Goal: Information Seeking & Learning: Compare options

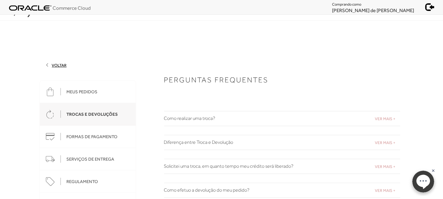
click at [200, 117] on h2 "Como realizar uma troca?" at bounding box center [282, 119] width 236 height 6
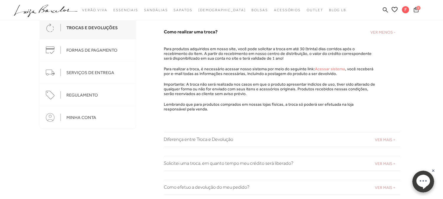
scroll to position [98, 0]
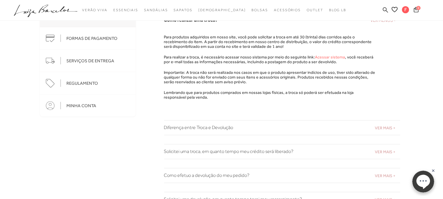
click at [384, 10] on icon at bounding box center [385, 9] width 5 height 5
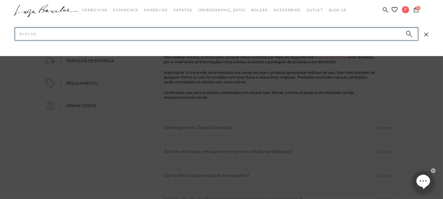
paste input "777710801UN"
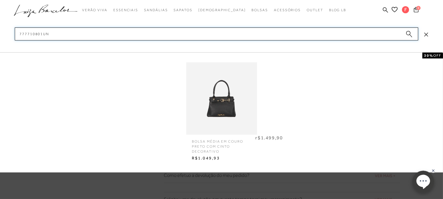
type input "777710801UN"
click at [230, 99] on img at bounding box center [221, 98] width 71 height 93
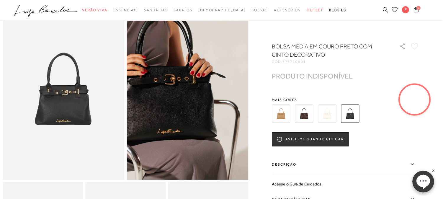
scroll to position [66, 0]
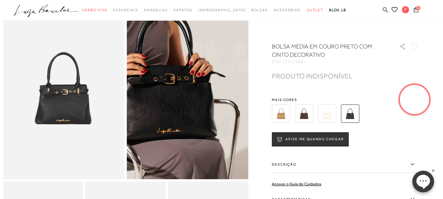
click at [388, 7] on icon at bounding box center [385, 10] width 5 height 6
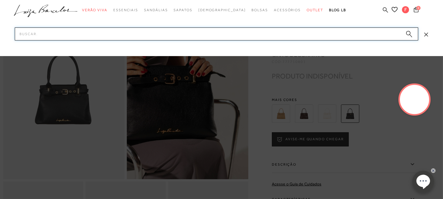
paste input "14010006238"
type input "14010006238"
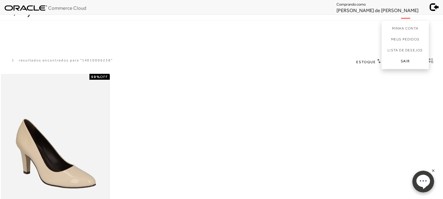
click at [403, 61] on link "Sair" at bounding box center [405, 62] width 47 height 13
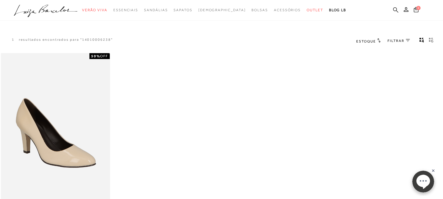
click at [396, 10] on icon at bounding box center [395, 10] width 5 height 6
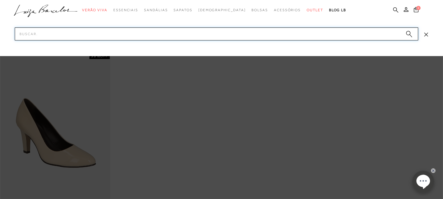
paste input "14010006238"
type input "14010006238"
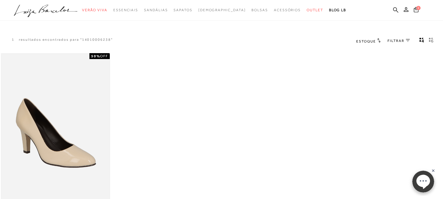
click at [43, 159] on img at bounding box center [55, 135] width 108 height 162
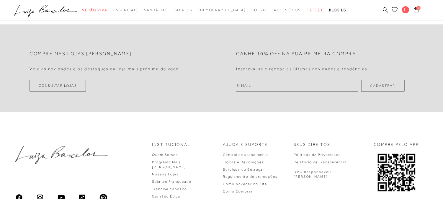
scroll to position [1812, 0]
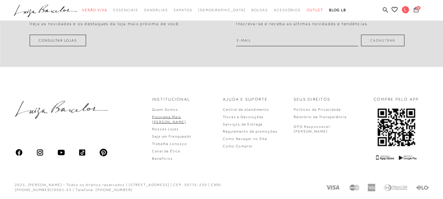
click at [186, 116] on link "Programa Mais [PERSON_NAME]" at bounding box center [169, 119] width 34 height 9
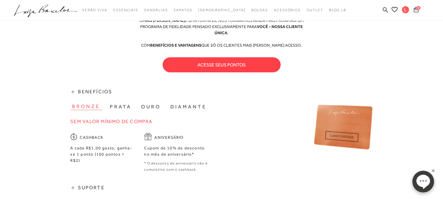
click at [225, 63] on button "acesse seus pontos" at bounding box center [222, 64] width 118 height 15
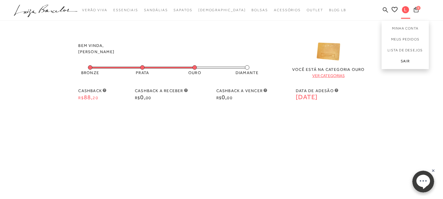
scroll to position [33, 0]
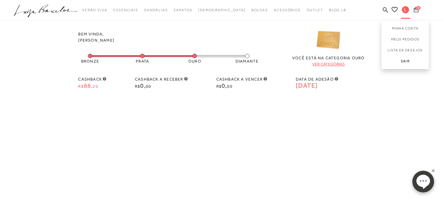
click at [409, 61] on link "Sair" at bounding box center [405, 62] width 47 height 13
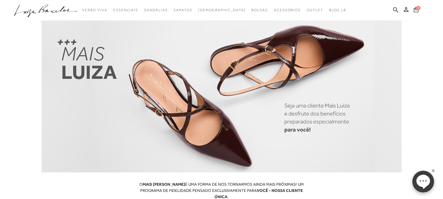
scroll to position [0, 0]
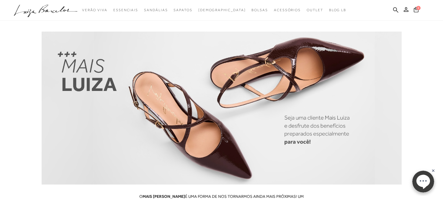
click at [394, 6] on ul ".a{fill-rule:evenodd;} Verão Viva Em alta Modelo Essenciais" at bounding box center [217, 10] width 407 height 11
click at [395, 8] on icon at bounding box center [395, 10] width 5 height 6
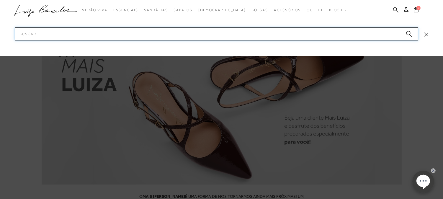
paste input "13800010238"
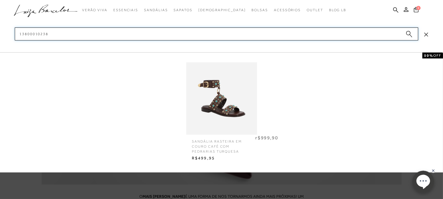
type input "13800010238"
click at [226, 108] on img at bounding box center [221, 98] width 71 height 93
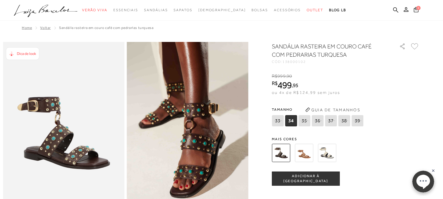
click at [331, 154] on img at bounding box center [327, 153] width 18 height 18
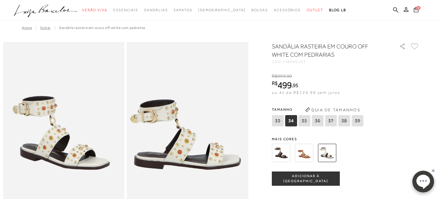
click at [308, 151] on img at bounding box center [304, 153] width 18 height 18
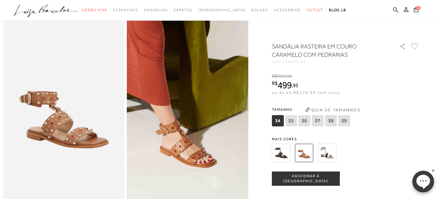
scroll to position [33, 0]
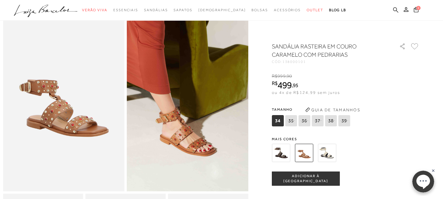
click at [395, 7] on icon at bounding box center [395, 9] width 5 height 5
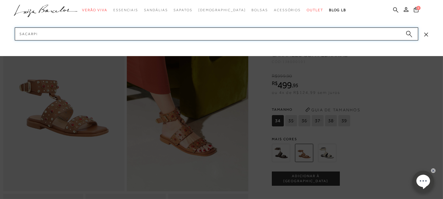
type input "sacarpin"
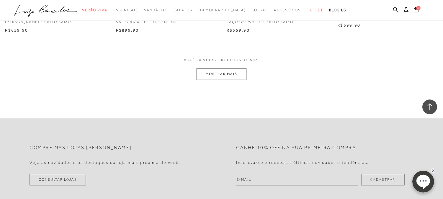
scroll to position [656, 0]
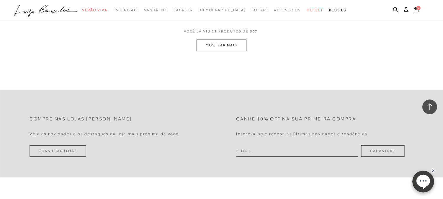
click at [211, 51] on button "MOSTRAR MAIS" at bounding box center [222, 46] width 50 height 12
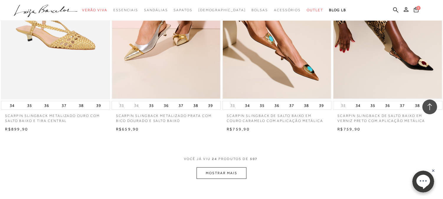
scroll to position [1148, 0]
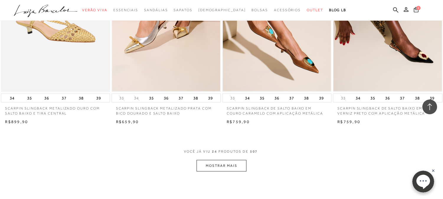
click at [219, 166] on button "MOSTRAR MAIS" at bounding box center [222, 166] width 50 height 12
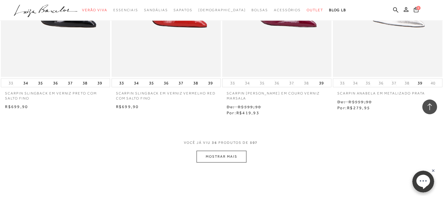
scroll to position [1805, 0]
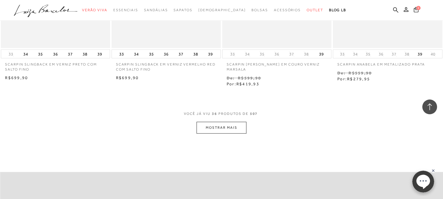
click at [231, 125] on button "MOSTRAR MAIS" at bounding box center [222, 128] width 50 height 12
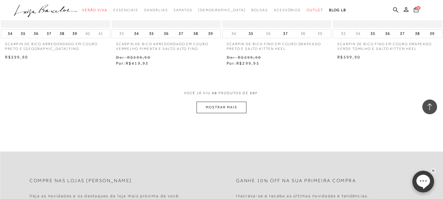
scroll to position [2461, 0]
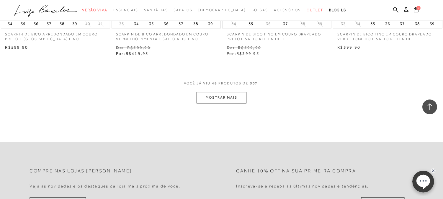
click at [224, 92] on button "MOSTRAR MAIS" at bounding box center [222, 98] width 50 height 12
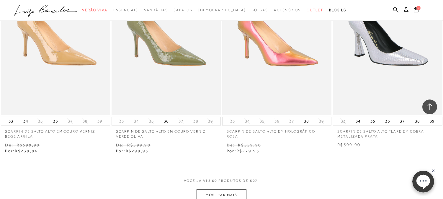
scroll to position [3019, 0]
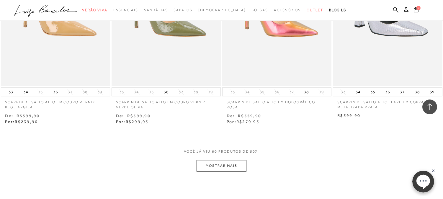
click at [219, 162] on button "MOSTRAR MAIS" at bounding box center [222, 166] width 50 height 12
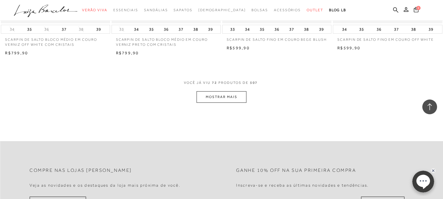
scroll to position [3708, 0]
click at [239, 92] on button "MOSTRAR MAIS" at bounding box center [222, 97] width 50 height 12
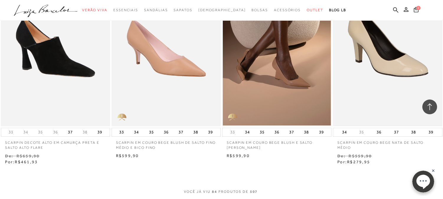
scroll to position [4234, 0]
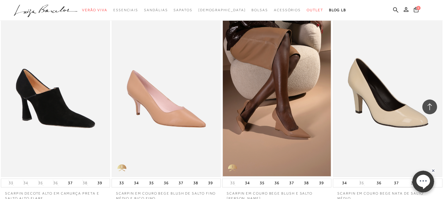
click at [377, 102] on img at bounding box center [388, 95] width 108 height 162
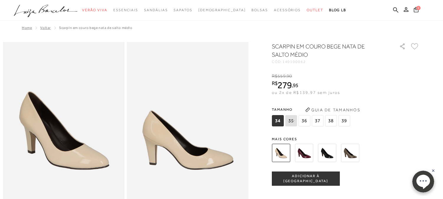
click at [302, 64] on div "SCARPIN EM COURO BEGE NATA DE SALTO MÉDIO CÓD: 140100062 × É necessário selecio…" at bounding box center [346, 173] width 148 height 262
copy span "140100062"
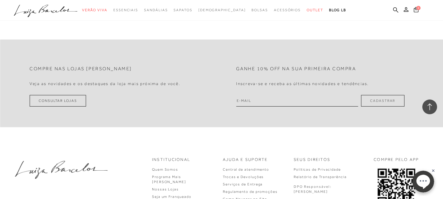
scroll to position [636, 0]
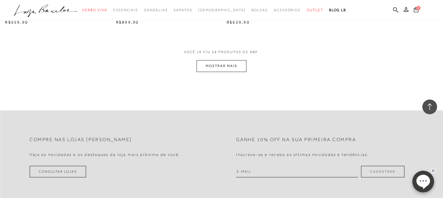
click at [220, 64] on button "MOSTRAR MAIS" at bounding box center [222, 66] width 50 height 12
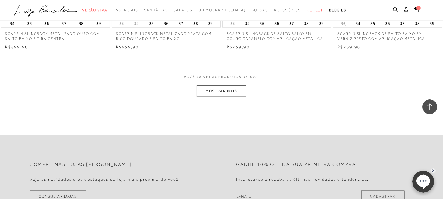
scroll to position [1182, 0]
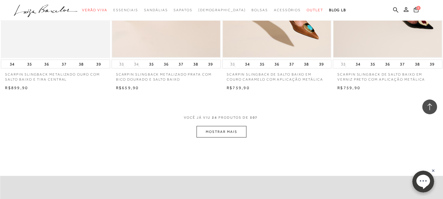
click at [217, 135] on button "MOSTRAR MAIS" at bounding box center [222, 132] width 50 height 12
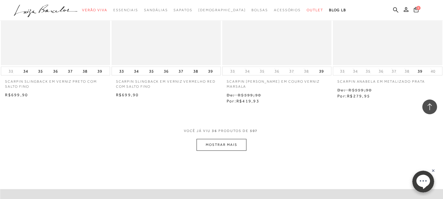
scroll to position [1872, 0]
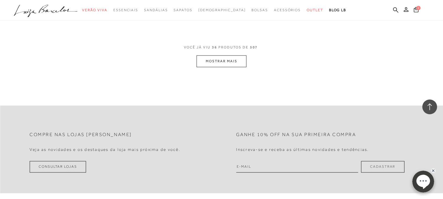
click at [229, 58] on button "MOSTRAR MAIS" at bounding box center [222, 62] width 50 height 12
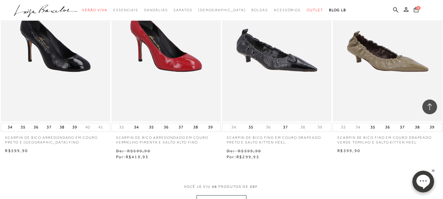
scroll to position [2462, 0]
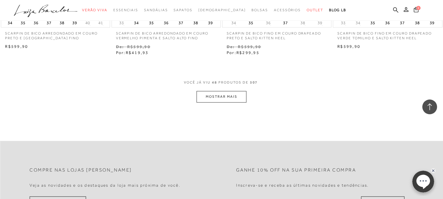
click at [223, 93] on button "MOSTRAR MAIS" at bounding box center [222, 97] width 50 height 12
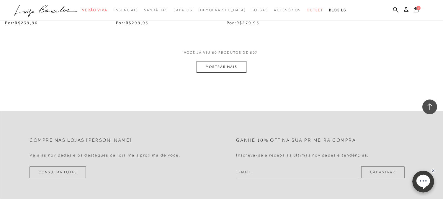
scroll to position [3119, 0]
click at [234, 61] on button "MOSTRAR MAIS" at bounding box center [222, 67] width 50 height 12
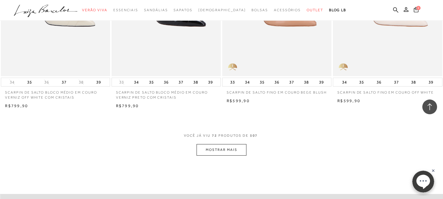
scroll to position [3709, 0]
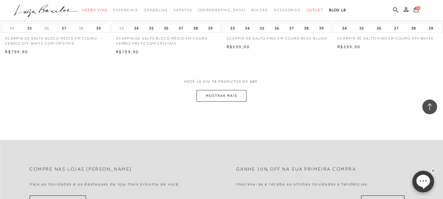
click at [226, 92] on button "MOSTRAR MAIS" at bounding box center [222, 96] width 50 height 12
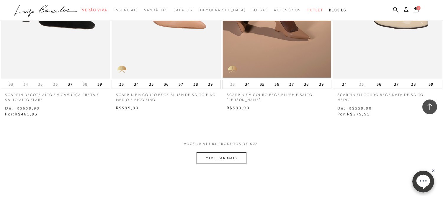
scroll to position [4267, 0]
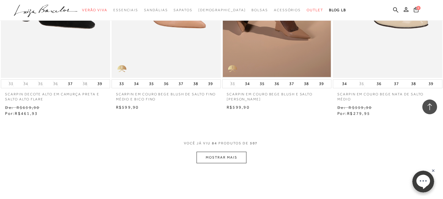
click at [227, 152] on button "MOSTRAR MAIS" at bounding box center [222, 158] width 50 height 12
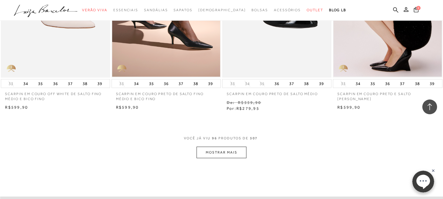
scroll to position [4924, 0]
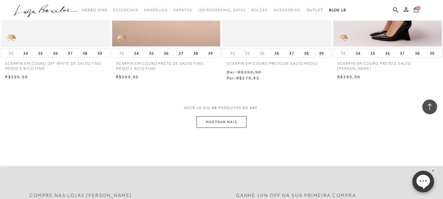
click at [216, 123] on button "MOSTRAR MAIS" at bounding box center [222, 122] width 50 height 12
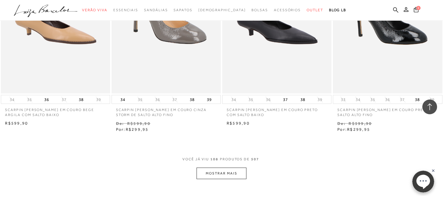
scroll to position [5515, 0]
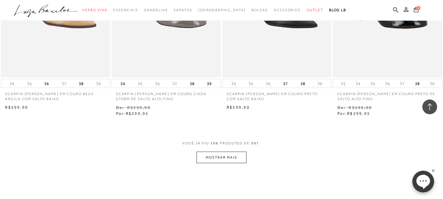
click at [215, 152] on button "MOSTRAR MAIS" at bounding box center [222, 158] width 50 height 12
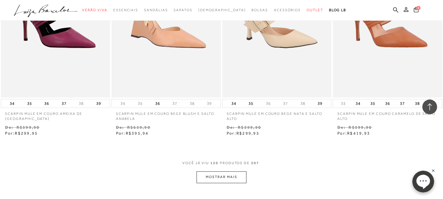
scroll to position [6138, 0]
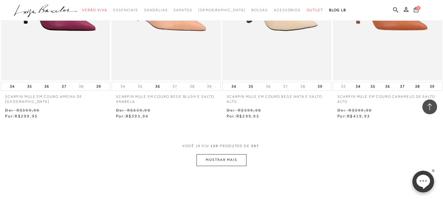
click at [212, 156] on button "MOSTRAR MAIS" at bounding box center [222, 160] width 50 height 12
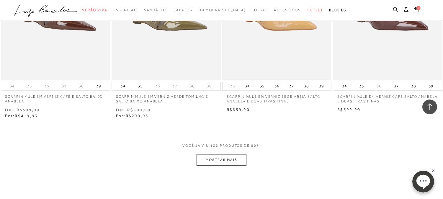
scroll to position [6827, 0]
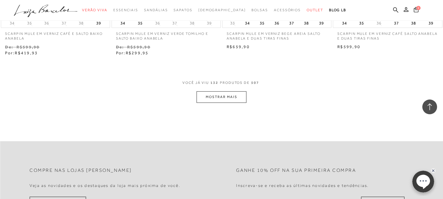
click at [217, 91] on button "MOSTRAR MAIS" at bounding box center [222, 97] width 50 height 12
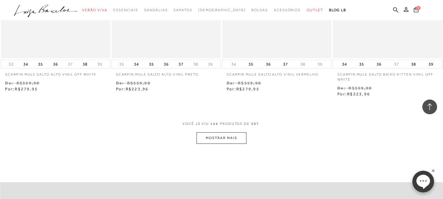
scroll to position [7418, 0]
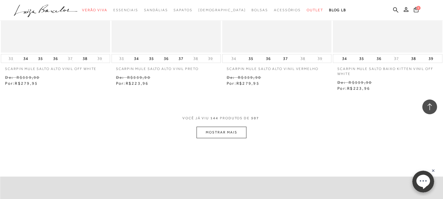
click at [223, 127] on button "MOSTRAR MAIS" at bounding box center [222, 133] width 50 height 12
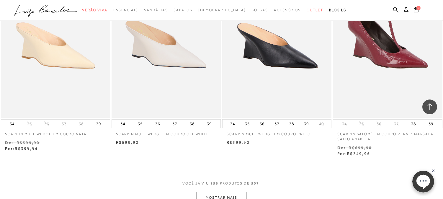
scroll to position [8009, 0]
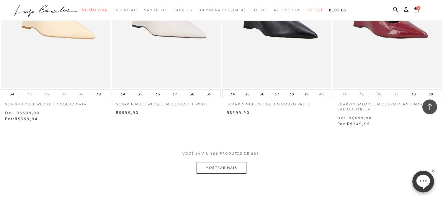
click at [229, 162] on button "MOSTRAR MAIS" at bounding box center [222, 168] width 50 height 12
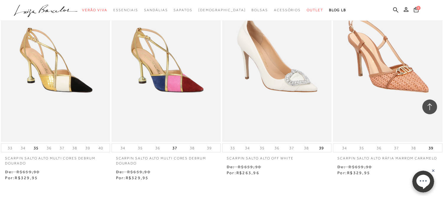
scroll to position [8632, 0]
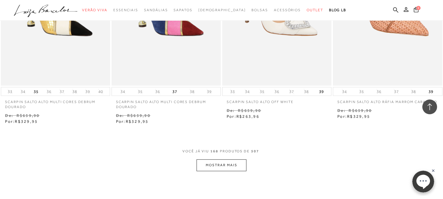
click at [231, 166] on button "MOSTRAR MAIS" at bounding box center [222, 166] width 50 height 12
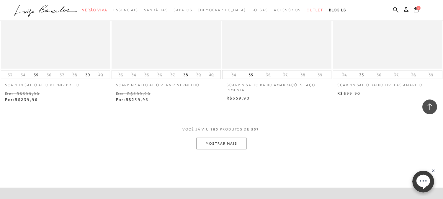
scroll to position [9322, 0]
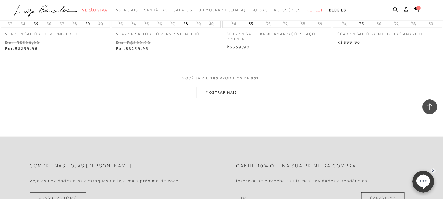
click at [224, 92] on button "MOSTRAR MAIS" at bounding box center [222, 93] width 50 height 12
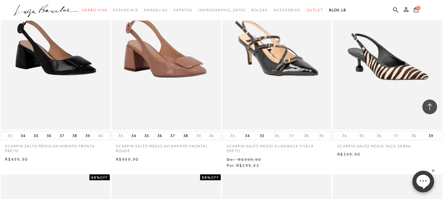
scroll to position [9420, 0]
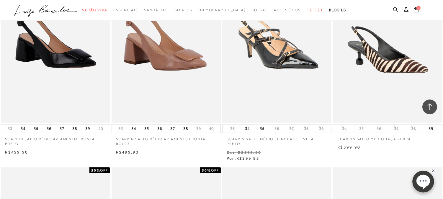
click at [167, 59] on img at bounding box center [166, 41] width 108 height 162
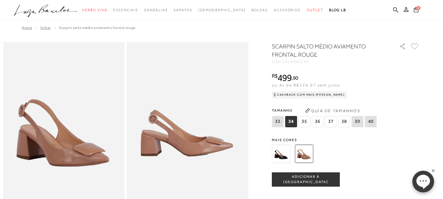
click at [298, 62] on span "1212002510" at bounding box center [296, 62] width 26 height 4
copy span "1212002510"
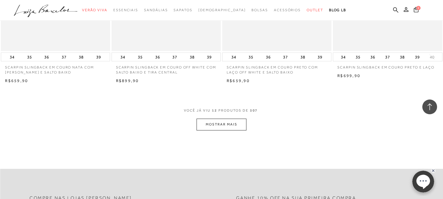
scroll to position [570, 0]
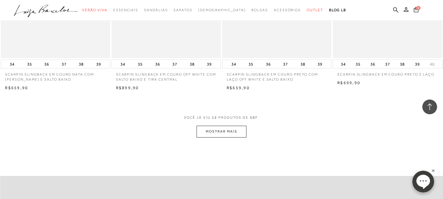
click at [227, 132] on button "MOSTRAR MAIS" at bounding box center [222, 132] width 50 height 12
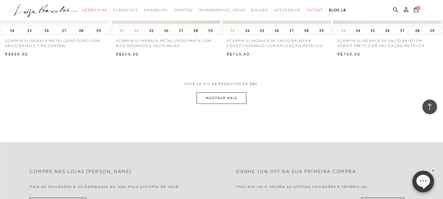
scroll to position [1215, 0]
click at [228, 102] on button "MOSTRAR MAIS" at bounding box center [222, 99] width 50 height 12
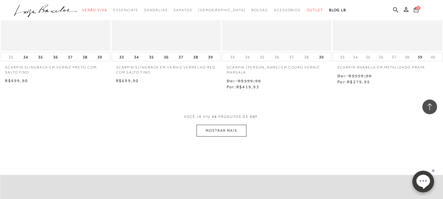
scroll to position [1806, 0]
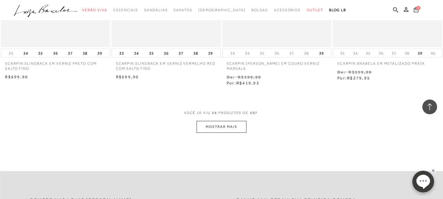
click at [222, 128] on button "MOSTRAR MAIS" at bounding box center [222, 127] width 50 height 12
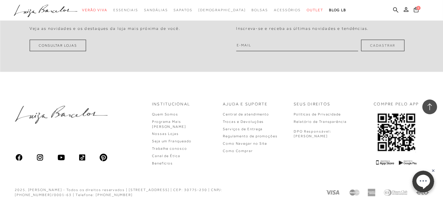
scroll to position [2488, 0]
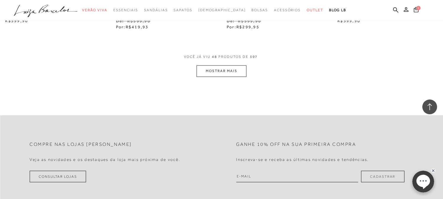
click at [224, 65] on button "MOSTRAR MAIS" at bounding box center [222, 71] width 50 height 12
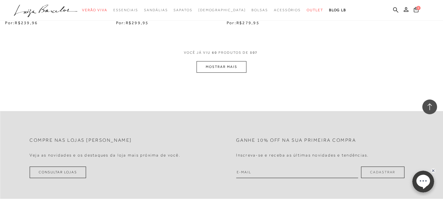
scroll to position [3112, 0]
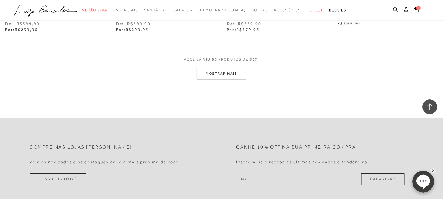
click at [224, 73] on button "MOSTRAR MAIS" at bounding box center [222, 74] width 50 height 12
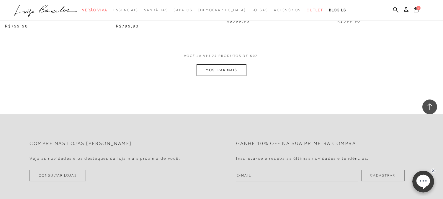
click at [216, 65] on button "MOSTRAR MAIS" at bounding box center [222, 70] width 50 height 12
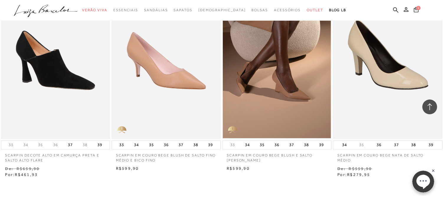
scroll to position [4195, 0]
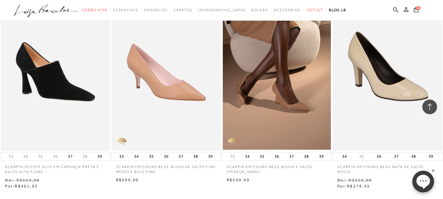
click at [393, 72] on img at bounding box center [388, 68] width 108 height 162
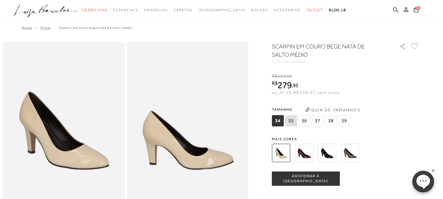
click at [326, 154] on img at bounding box center [327, 153] width 18 height 18
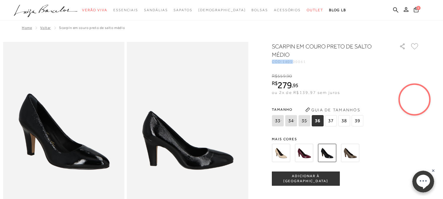
click at [297, 59] on div "SCARPIN EM COURO PRETO DE SALTO MÉDIO CÓD: 140100061" at bounding box center [332, 52] width 121 height 21
click at [297, 60] on span "140100061" at bounding box center [295, 62] width 24 height 4
click at [298, 64] on div "SCARPIN EM COURO PRETO DE SALTO MÉDIO CÓD: 140100061 × É necessário selecionar …" at bounding box center [346, 173] width 148 height 262
click at [301, 61] on span "140100061" at bounding box center [295, 62] width 24 height 4
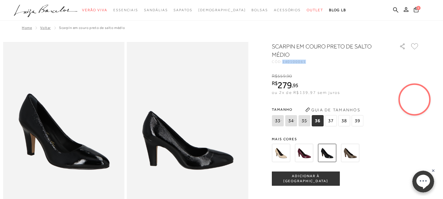
copy span "140100061"
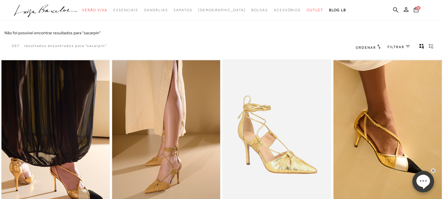
click at [376, 9] on ul ".a{fill-rule:evenodd;} Verão Viva Em alta Favoritos das Influenciadoras Apostas…" at bounding box center [217, 10] width 407 height 11
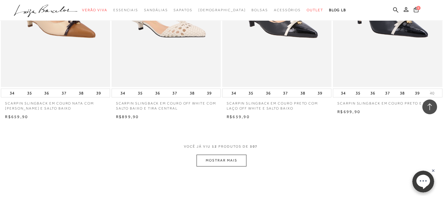
scroll to position [537, 0]
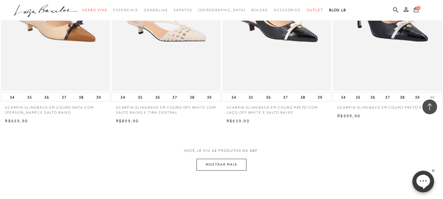
click at [219, 164] on button "MOSTRAR MAIS" at bounding box center [222, 165] width 50 height 12
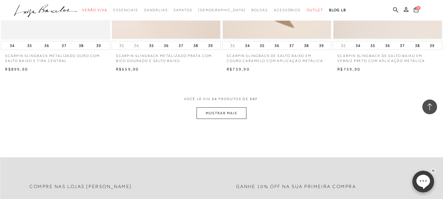
scroll to position [1292, 0]
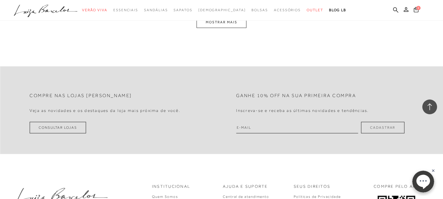
click at [242, 26] on button "MOSTRAR MAIS" at bounding box center [222, 23] width 50 height 12
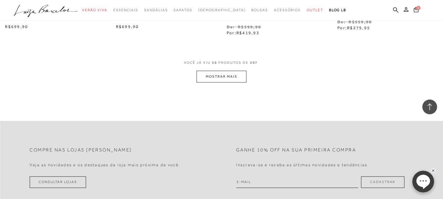
scroll to position [1906, 0]
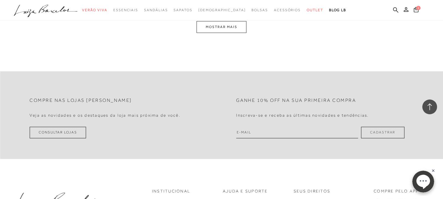
click at [232, 23] on button "MOSTRAR MAIS" at bounding box center [222, 27] width 50 height 12
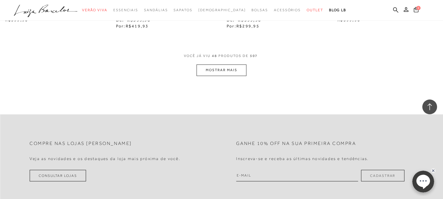
scroll to position [2444, 0]
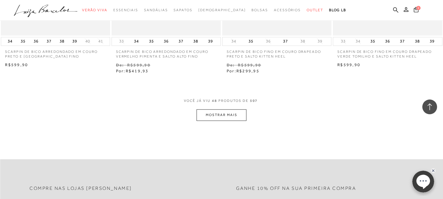
click at [224, 109] on button "MOSTRAR MAIS" at bounding box center [222, 115] width 50 height 12
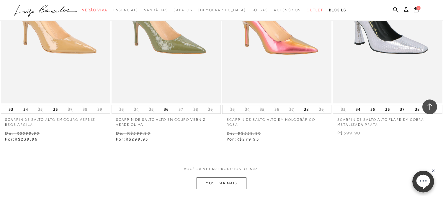
scroll to position [3133, 0]
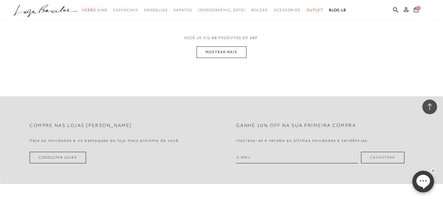
click at [220, 48] on button "MOSTRAR MAIS" at bounding box center [222, 52] width 50 height 12
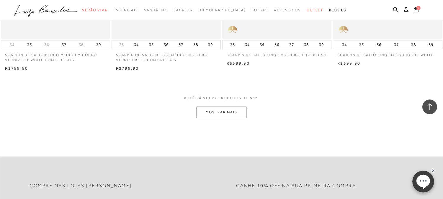
scroll to position [3757, 0]
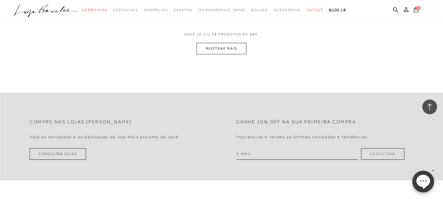
click at [221, 43] on button "MOSTRAR MAIS" at bounding box center [222, 49] width 50 height 12
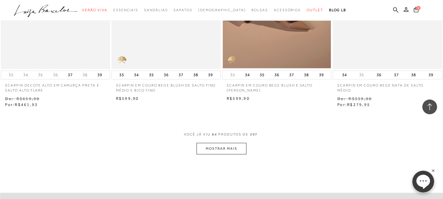
scroll to position [4347, 0]
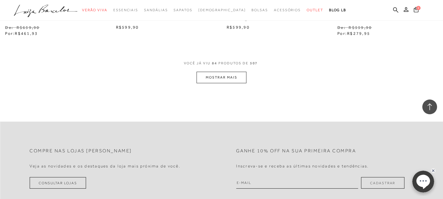
click at [225, 72] on button "MOSTRAR MAIS" at bounding box center [222, 78] width 50 height 12
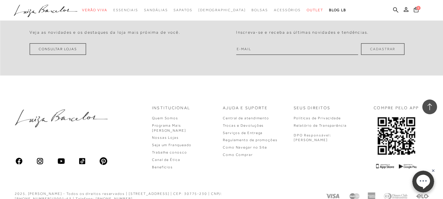
scroll to position [5026, 0]
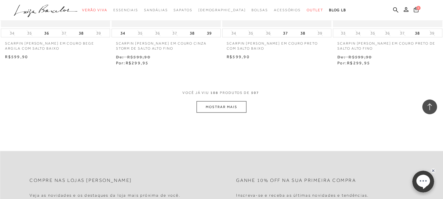
scroll to position [5564, 0]
click at [217, 93] on span "108" at bounding box center [215, 96] width 8 height 11
click at [219, 103] on button "MOSTRAR MAIS" at bounding box center [222, 108] width 50 height 12
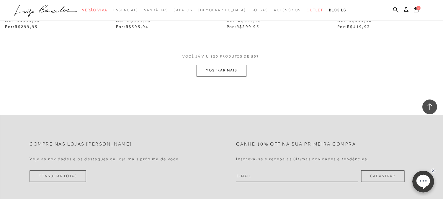
scroll to position [6188, 0]
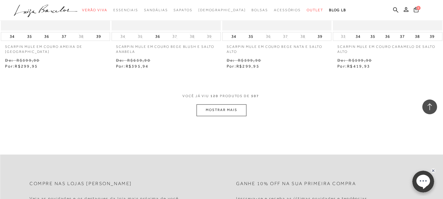
click at [213, 104] on button "MOSTRAR MAIS" at bounding box center [222, 110] width 50 height 12
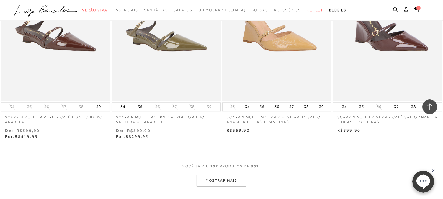
scroll to position [6746, 0]
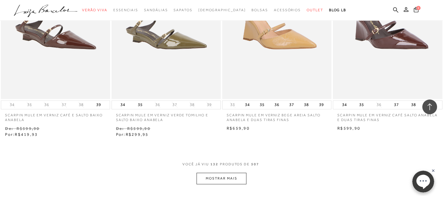
click at [219, 174] on button "MOSTRAR MAIS" at bounding box center [222, 179] width 50 height 12
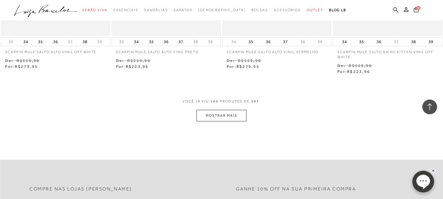
scroll to position [7435, 0]
click at [218, 116] on button "MOSTRAR MAIS" at bounding box center [222, 116] width 50 height 12
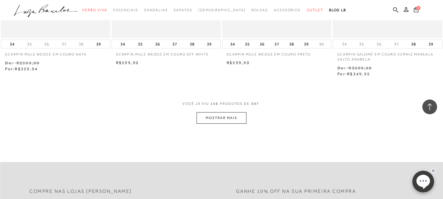
scroll to position [8124, 0]
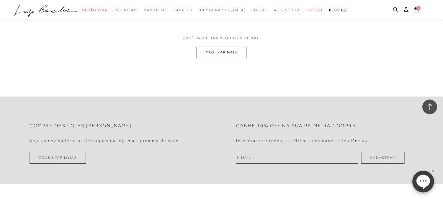
click at [223, 47] on button "MOSTRAR MAIS" at bounding box center [222, 53] width 50 height 12
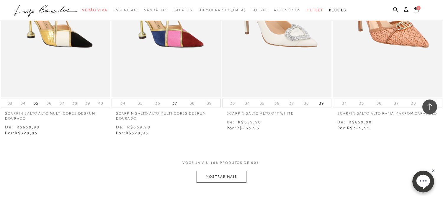
scroll to position [8617, 0]
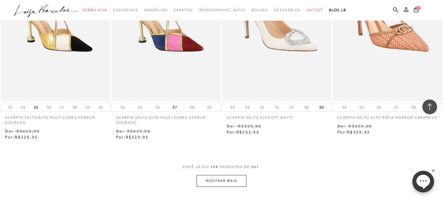
click at [216, 177] on button "MOSTRAR MAIS" at bounding box center [222, 181] width 50 height 12
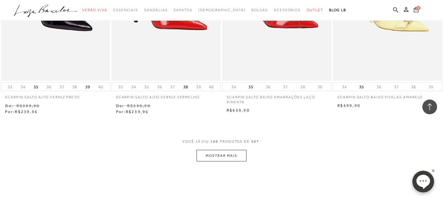
scroll to position [9273, 0]
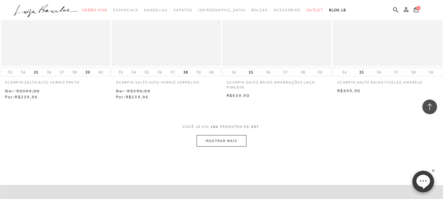
click at [237, 138] on button "MOSTRAR MAIS" at bounding box center [222, 141] width 50 height 12
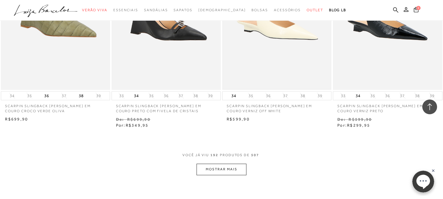
scroll to position [9929, 0]
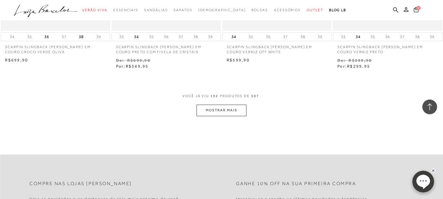
click at [231, 111] on button "MOSTRAR MAIS" at bounding box center [222, 111] width 50 height 12
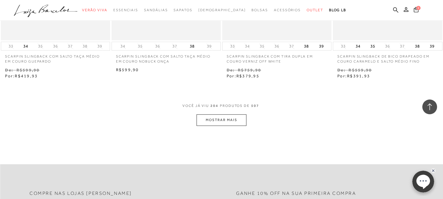
scroll to position [10553, 0]
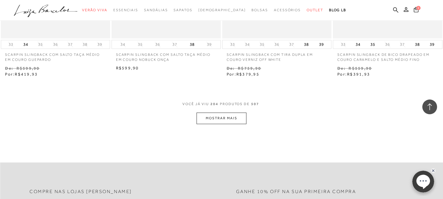
click at [219, 113] on button "MOSTRAR MAIS" at bounding box center [222, 119] width 50 height 12
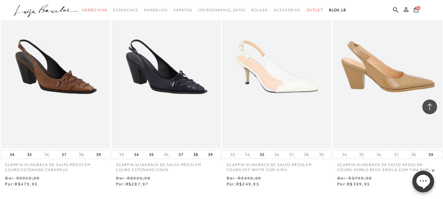
scroll to position [11111, 0]
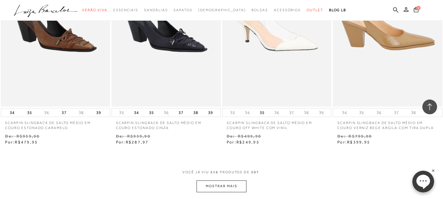
click at [220, 180] on button "MOSTRAR MAIS" at bounding box center [222, 186] width 50 height 12
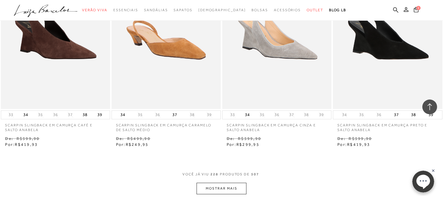
scroll to position [11800, 0]
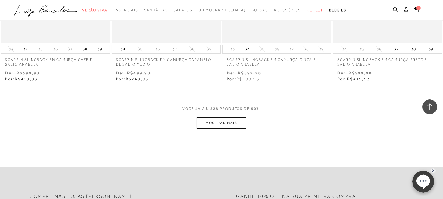
click at [214, 117] on button "MOSTRAR MAIS" at bounding box center [222, 123] width 50 height 12
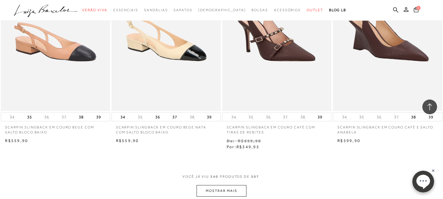
scroll to position [12424, 0]
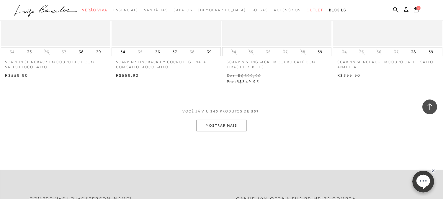
click at [228, 120] on button "MOSTRAR MAIS" at bounding box center [222, 126] width 50 height 12
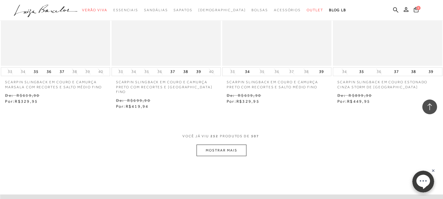
scroll to position [13047, 0]
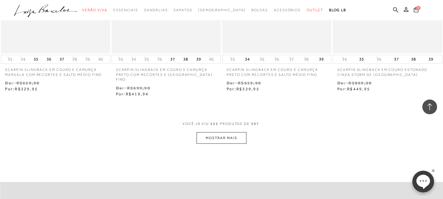
click at [220, 132] on button "MOSTRAR MAIS" at bounding box center [222, 138] width 50 height 12
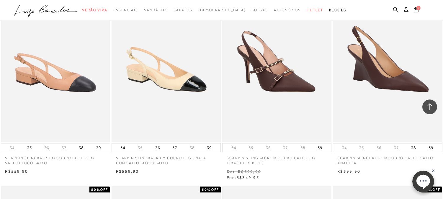
scroll to position [12325, 0]
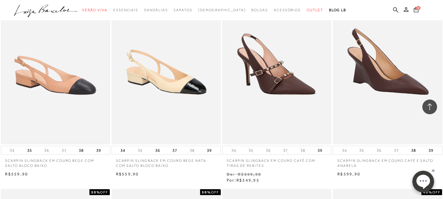
click at [86, 97] on img at bounding box center [55, 62] width 108 height 162
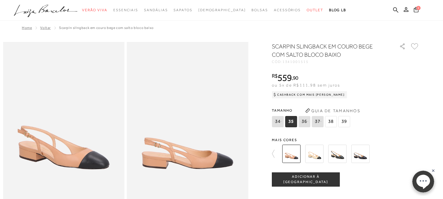
click at [305, 62] on span "1341001515" at bounding box center [296, 62] width 26 height 4
copy span "1341001515"
click at [322, 154] on img at bounding box center [314, 154] width 18 height 18
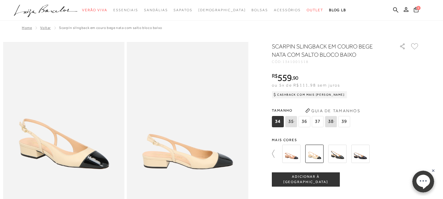
click at [280, 153] on icon at bounding box center [276, 154] width 8 height 8
click at [310, 155] on img at bounding box center [304, 154] width 18 height 18
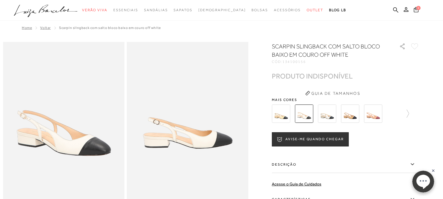
click at [333, 118] on img at bounding box center [327, 114] width 18 height 18
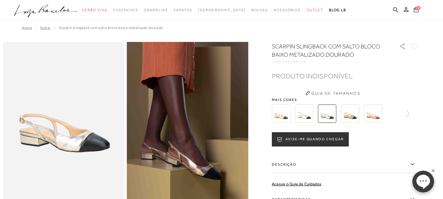
click at [350, 119] on img at bounding box center [350, 114] width 18 height 18
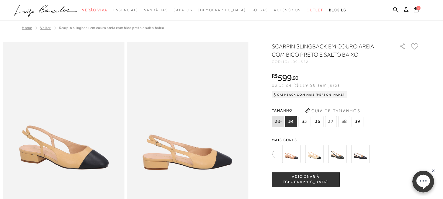
click at [313, 154] on img at bounding box center [314, 154] width 18 height 18
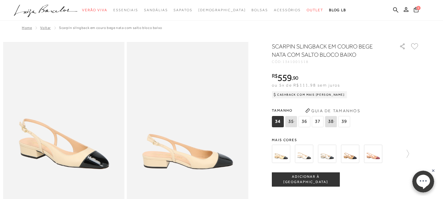
click at [286, 157] on img at bounding box center [281, 154] width 18 height 18
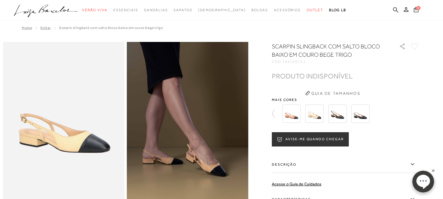
click at [299, 119] on img at bounding box center [291, 114] width 18 height 18
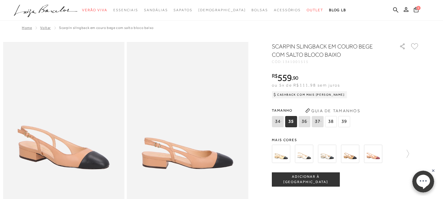
click at [305, 61] on span "1341001515" at bounding box center [296, 62] width 26 height 4
copy span "1341001515"
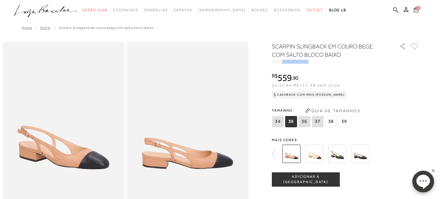
click at [321, 154] on img at bounding box center [314, 154] width 18 height 18
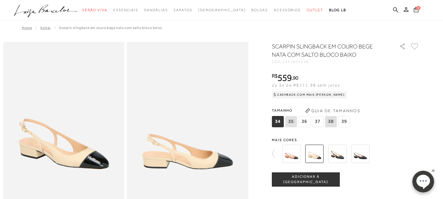
click at [340, 154] on img at bounding box center [337, 154] width 18 height 18
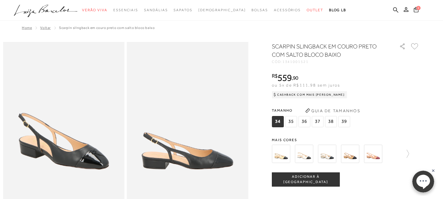
click at [352, 154] on img at bounding box center [350, 154] width 18 height 18
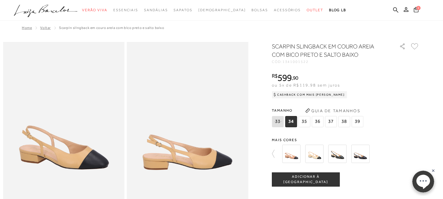
click at [298, 60] on span "1341001522" at bounding box center [296, 62] width 26 height 4
copy span "1341001522"
click at [398, 8] on icon at bounding box center [395, 10] width 5 height 6
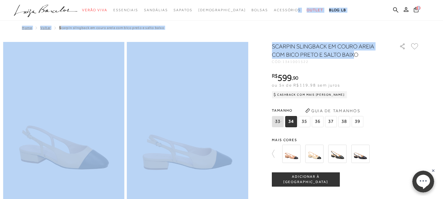
drag, startPoint x: 335, startPoint y: 54, endPoint x: 283, endPoint y: 41, distance: 53.4
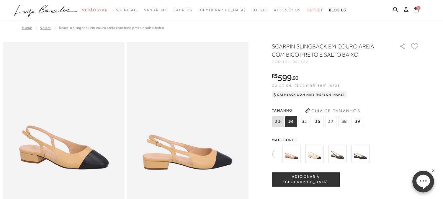
click at [275, 40] on div "categoryHeader .a{fill-rule:evenodd;} Verão Viva Em alta Favoritos das Influenc…" at bounding box center [217, 28] width 443 height 56
drag, startPoint x: 315, startPoint y: 48, endPoint x: 359, endPoint y: 56, distance: 43.9
click at [359, 56] on div "categoryHeader .a{fill-rule:evenodd;} Verão Viva Em alta Favoritos das Influenc…" at bounding box center [217, 28] width 443 height 56
drag, startPoint x: 355, startPoint y: 56, endPoint x: 280, endPoint y: 44, distance: 76.2
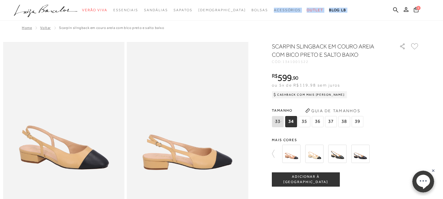
click at [281, 44] on div "categoryHeader .a{fill-rule:evenodd;} Verão Viva Em alta Favoritos das Influenc…" at bounding box center [217, 28] width 443 height 56
click at [274, 45] on div "categoryHeader .a{fill-rule:evenodd;} Verão Viva Em alta Favoritos das Influenc…" at bounding box center [217, 28] width 443 height 56
click at [276, 50] on div "categoryHeader .a{fill-rule:evenodd;} Verão Viva Em alta Favoritos das Influenc…" at bounding box center [217, 28] width 443 height 56
drag, startPoint x: 276, startPoint y: 45, endPoint x: 362, endPoint y: 60, distance: 88.1
click at [349, 51] on div "categoryHeader .a{fill-rule:evenodd;} Verão Viva Em alta Favoritos das Influenc…" at bounding box center [217, 28] width 443 height 56
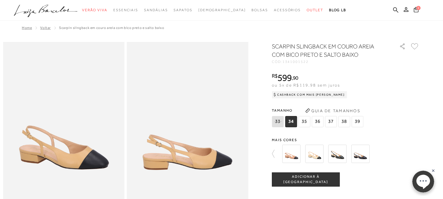
click at [364, 61] on div "CÓD: 1341001522" at bounding box center [331, 62] width 118 height 4
drag, startPoint x: 364, startPoint y: 55, endPoint x: 289, endPoint y: 43, distance: 76.2
click at [289, 43] on div "categoryHeader .a{fill-rule:evenodd;} Verão Viva Em alta Favoritos das Influenc…" at bounding box center [217, 28] width 443 height 56
drag, startPoint x: 364, startPoint y: 52, endPoint x: 296, endPoint y: 48, distance: 67.5
click at [296, 48] on div "categoryHeader .a{fill-rule:evenodd;} Verão Viva Em alta Favoritos das Influenc…" at bounding box center [217, 28] width 443 height 56
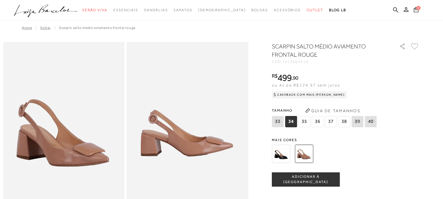
click at [300, 61] on span "1212002510" at bounding box center [296, 62] width 26 height 4
copy span "1212002510"
click at [397, 7] on icon at bounding box center [395, 10] width 5 height 6
click at [393, 10] on ul ".a{fill-rule:evenodd;} Verão Viva Em alta Favoritos das Influenciadoras Apostas…" at bounding box center [217, 10] width 407 height 11
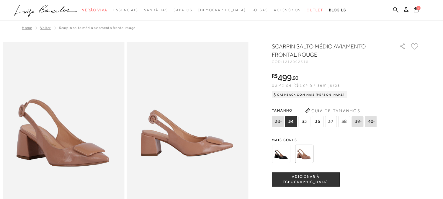
click at [395, 10] on icon at bounding box center [395, 9] width 5 height 5
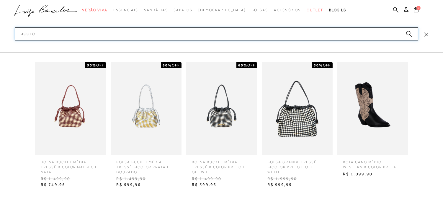
type input "bicolor"
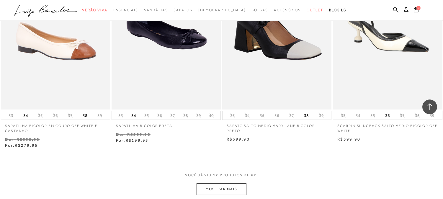
scroll to position [624, 0]
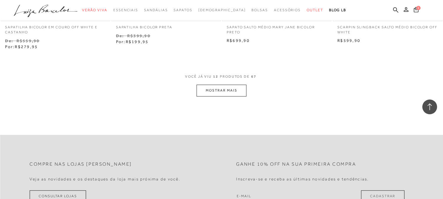
click at [224, 89] on button "MOSTRAR MAIS" at bounding box center [222, 91] width 50 height 12
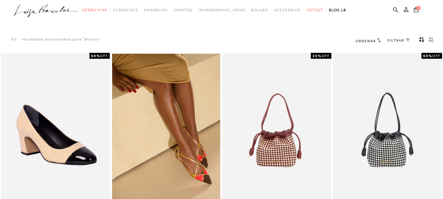
scroll to position [0, 0]
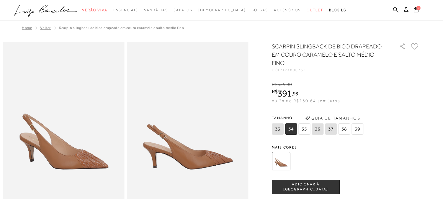
click at [300, 70] on span "124800752" at bounding box center [295, 70] width 24 height 4
copy span "124800752"
click at [398, 0] on div "categoryHeader .a{fill-rule:evenodd;} Verão Viva Em alta" at bounding box center [221, 0] width 443 height 0
click at [395, 9] on icon at bounding box center [395, 10] width 5 height 6
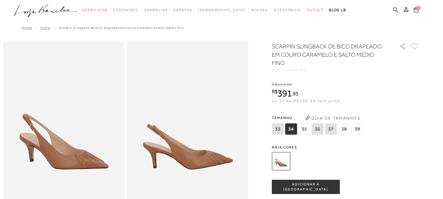
paste input "SCARPIN BICOLOR"
type input "SCARPIN BICOLOR"
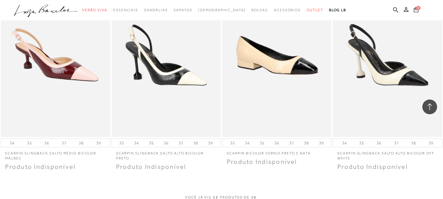
scroll to position [591, 0]
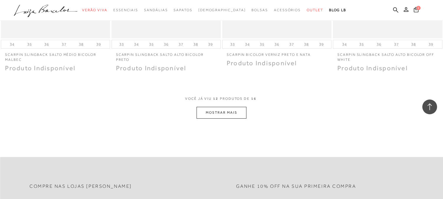
click at [228, 114] on button "MOSTRAR MAIS" at bounding box center [222, 113] width 50 height 12
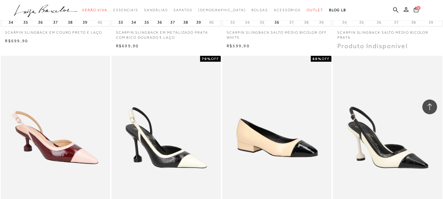
scroll to position [315, 0]
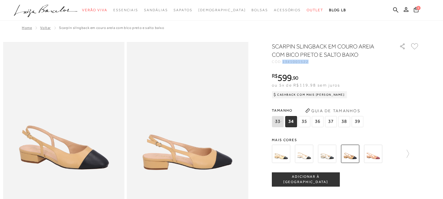
drag, startPoint x: 310, startPoint y: 61, endPoint x: 286, endPoint y: 61, distance: 24.8
click at [286, 61] on div "CÓD: 1341001522" at bounding box center [331, 62] width 118 height 4
copy span "1341001522"
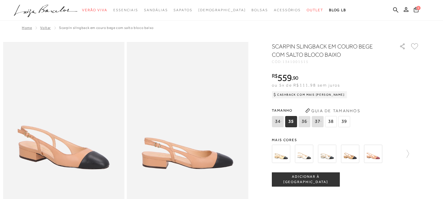
click at [302, 62] on span "1341001515" at bounding box center [296, 62] width 26 height 4
copy span "1341001515"
click at [299, 60] on span "1341001515" at bounding box center [296, 62] width 26 height 4
